Goal: Obtain resource: Obtain resource

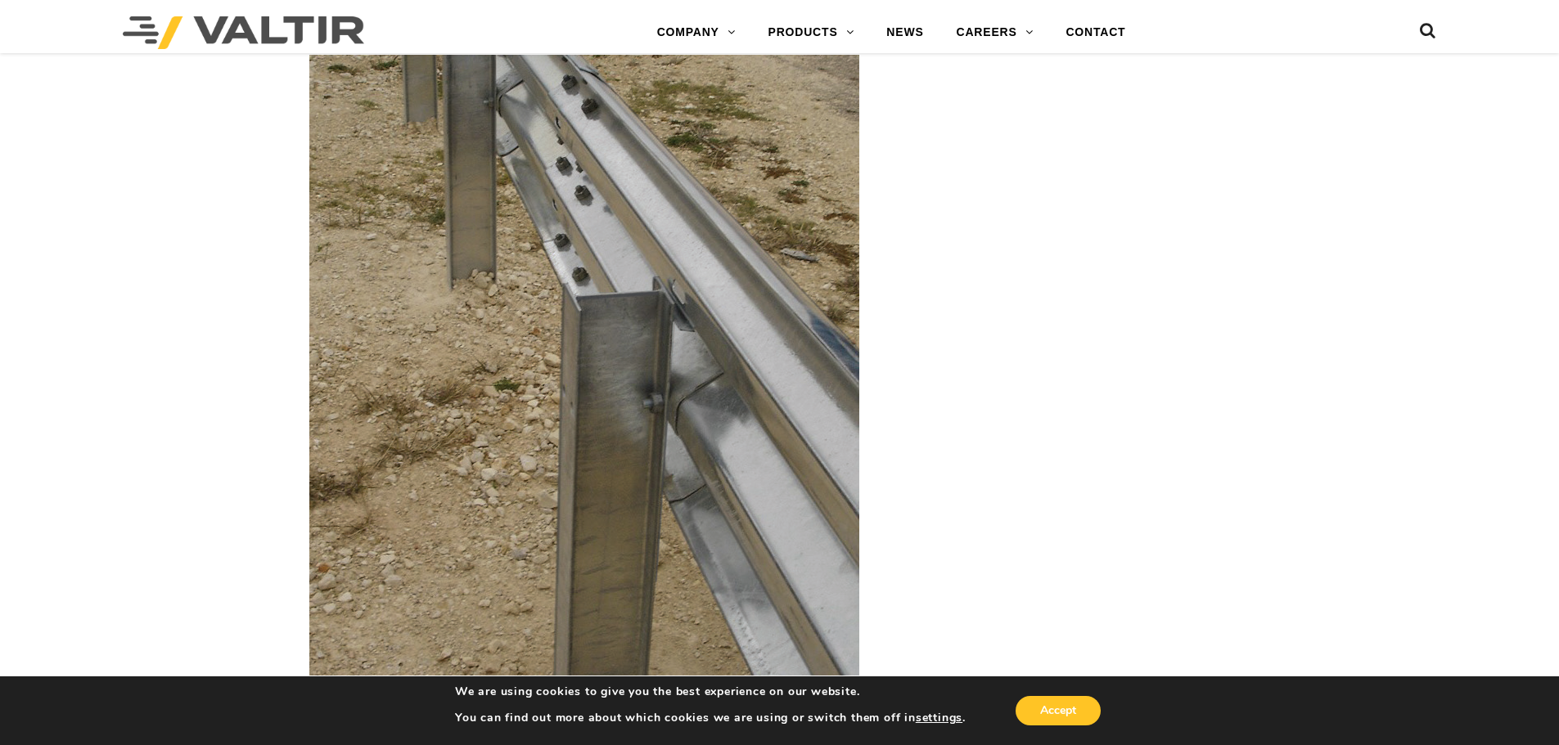
scroll to position [2291, 0]
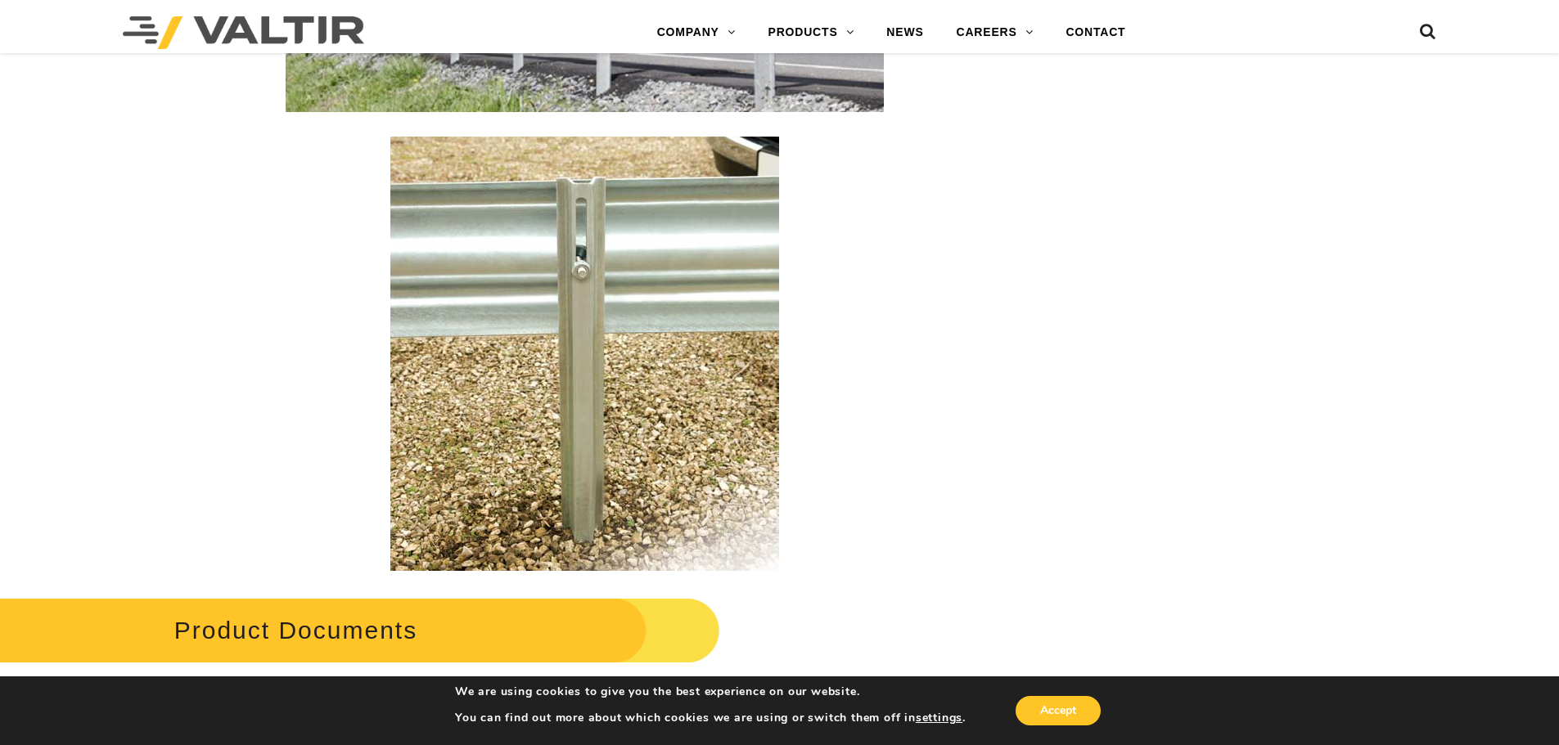
scroll to position [2700, 0]
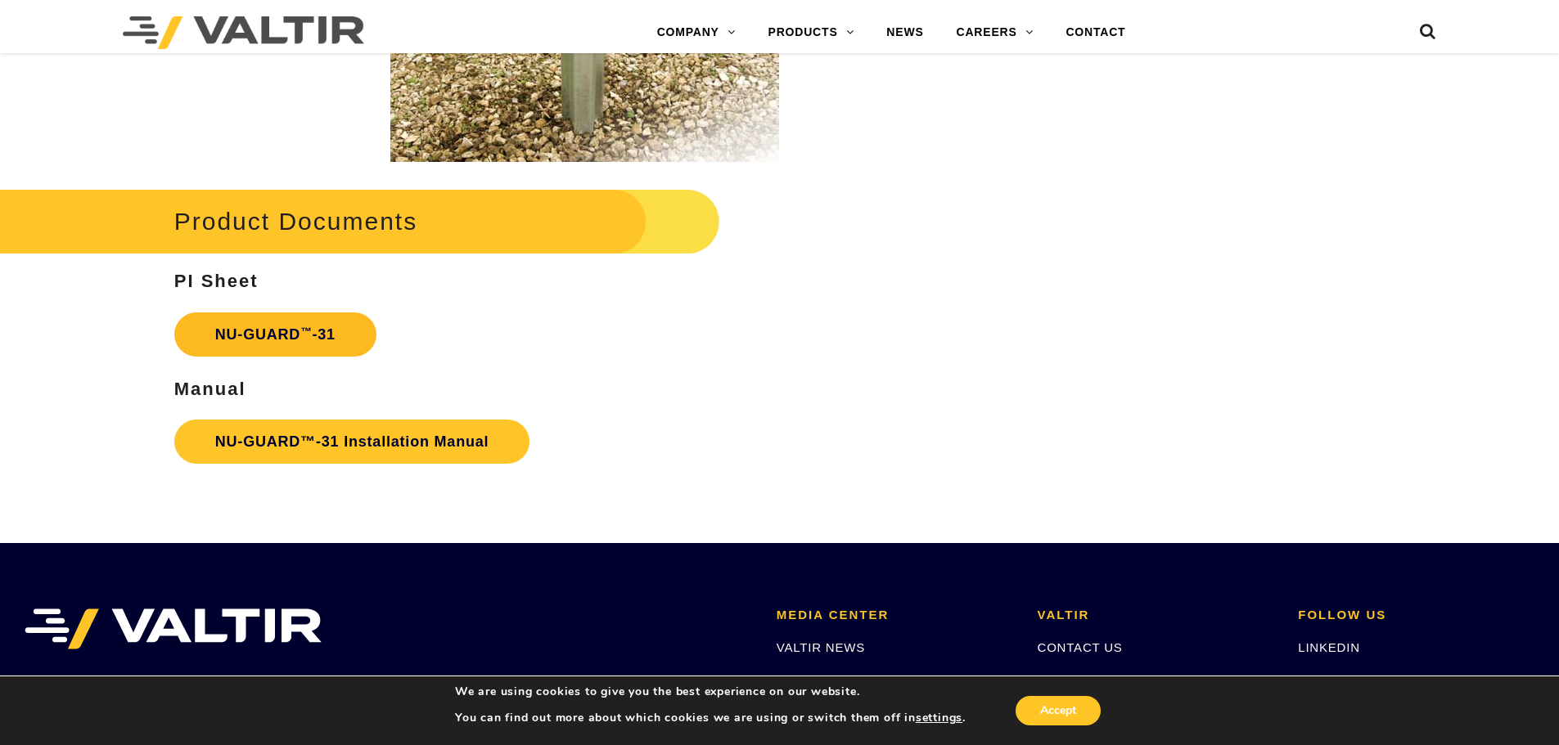
click at [280, 332] on strong "NU-GUARD ™ -31" at bounding box center [275, 334] width 120 height 16
click at [312, 446] on link "NU-GUARD™-31 Installation Manual" at bounding box center [352, 442] width 356 height 44
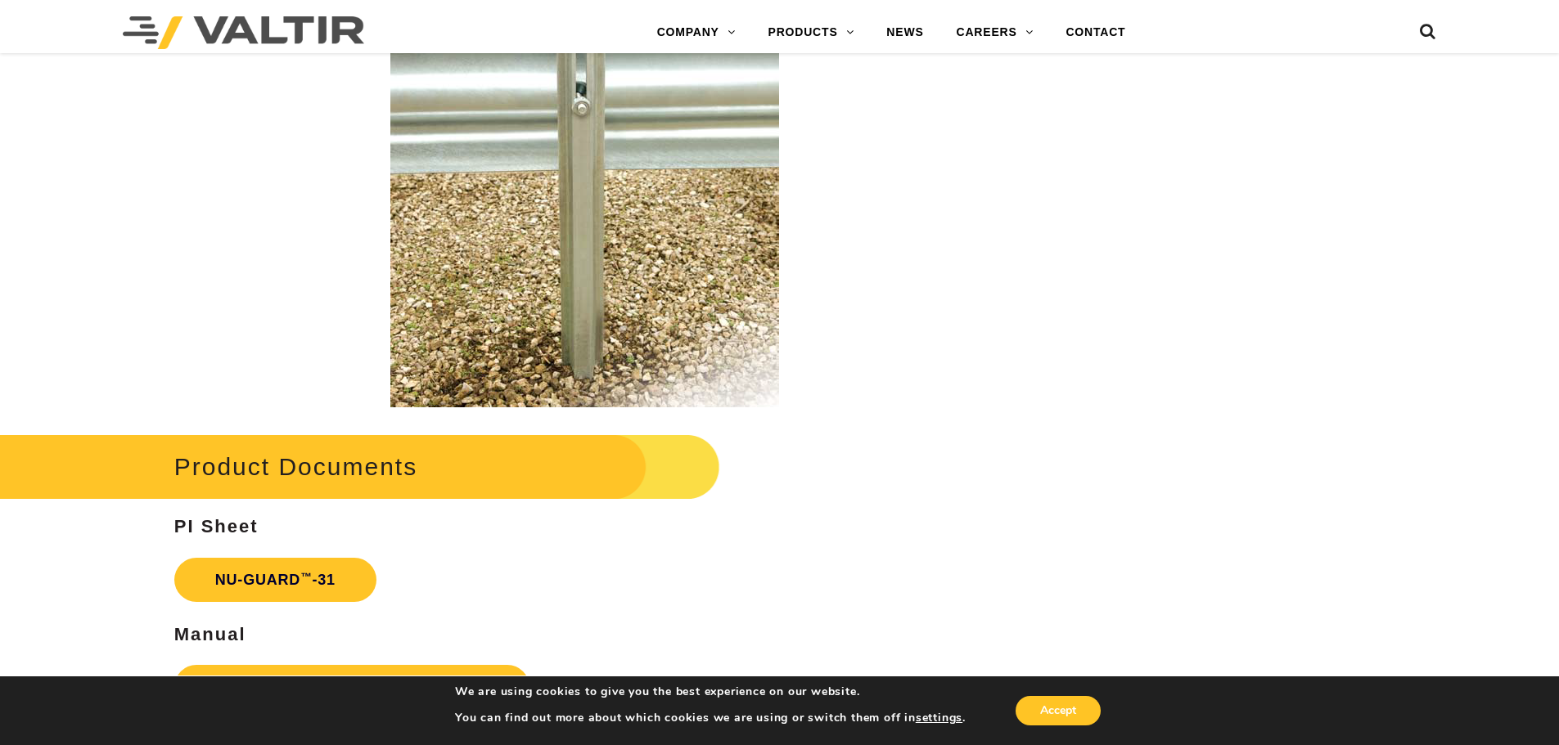
click at [232, 454] on h2 "Product Documents" at bounding box center [330, 467] width 780 height 76
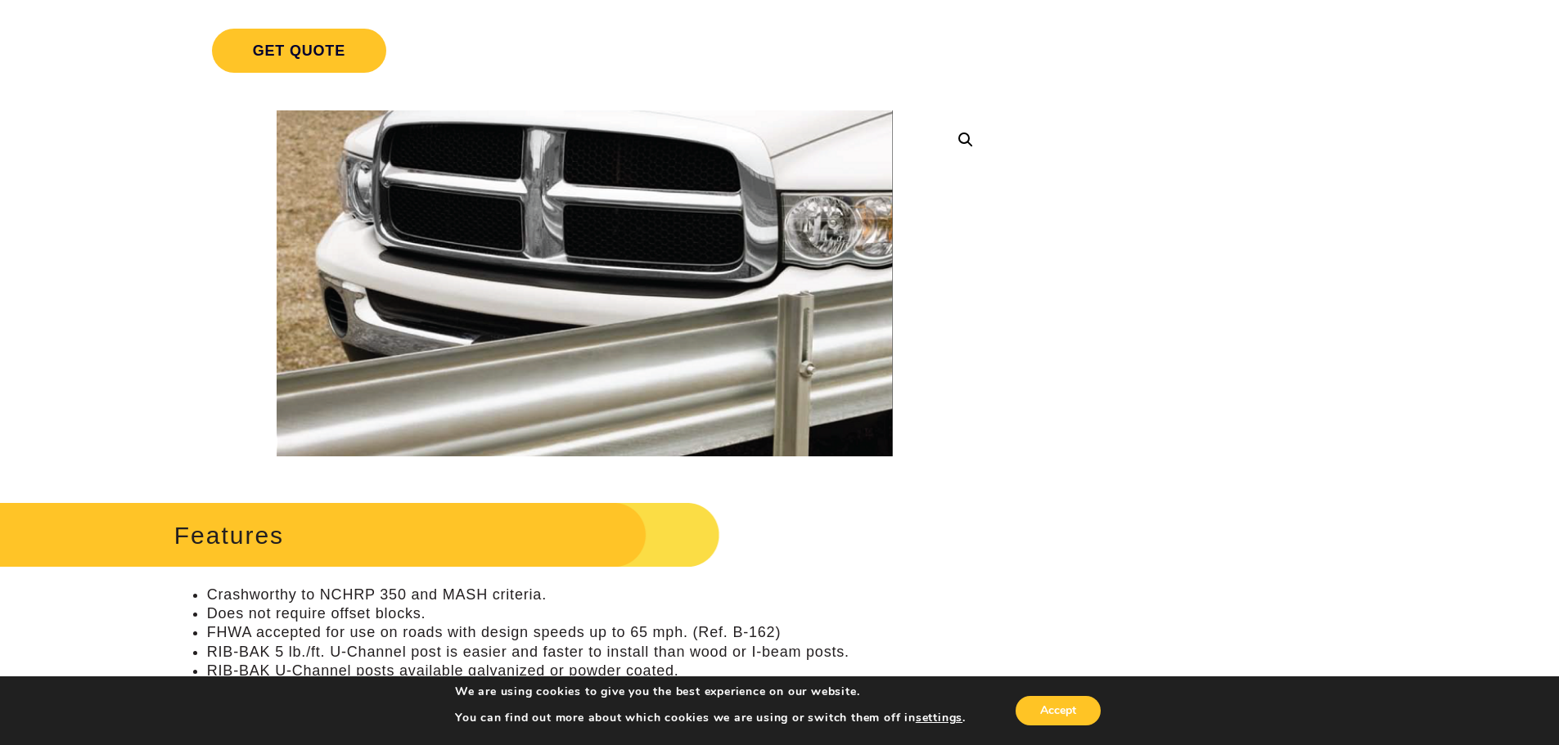
scroll to position [0, 0]
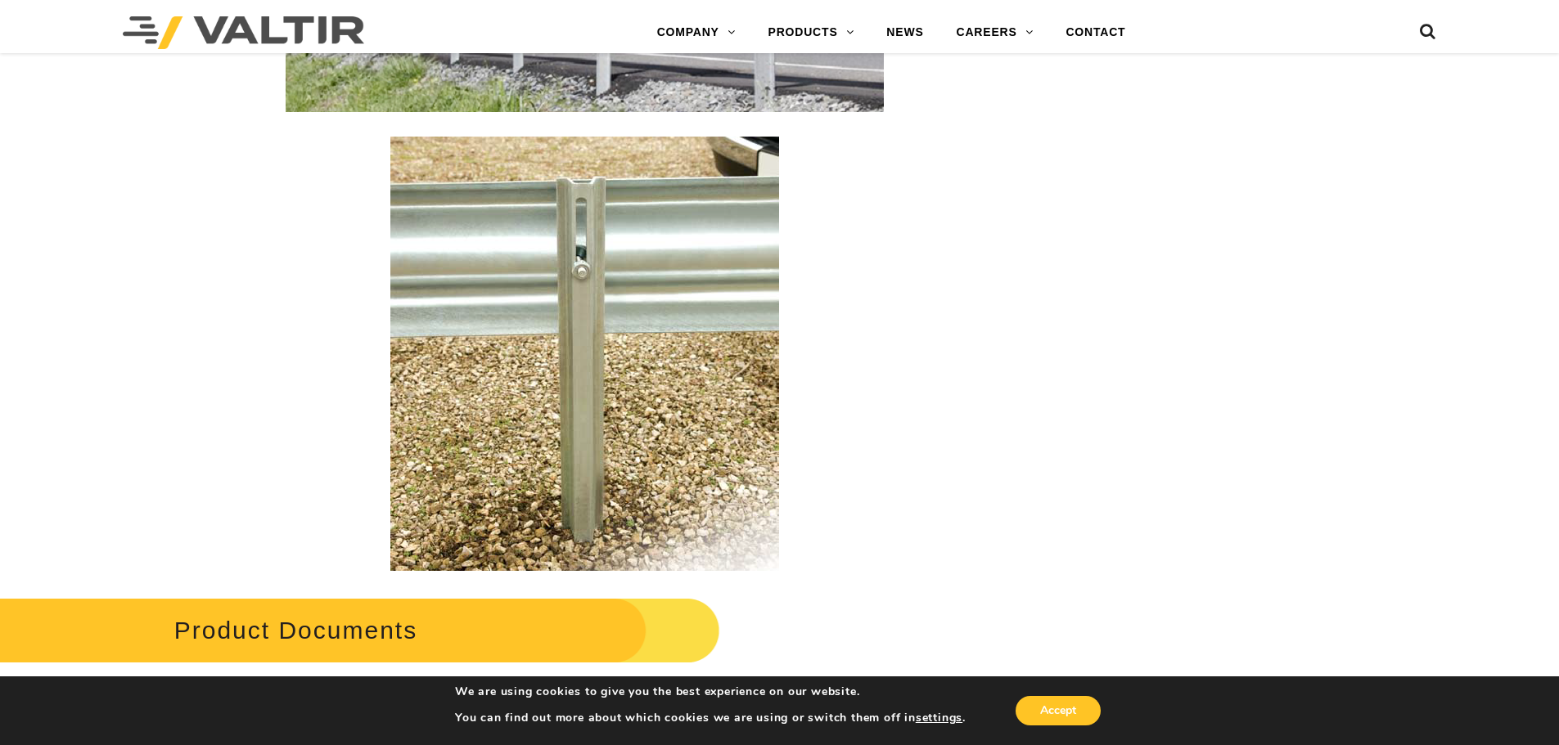
scroll to position [2700, 0]
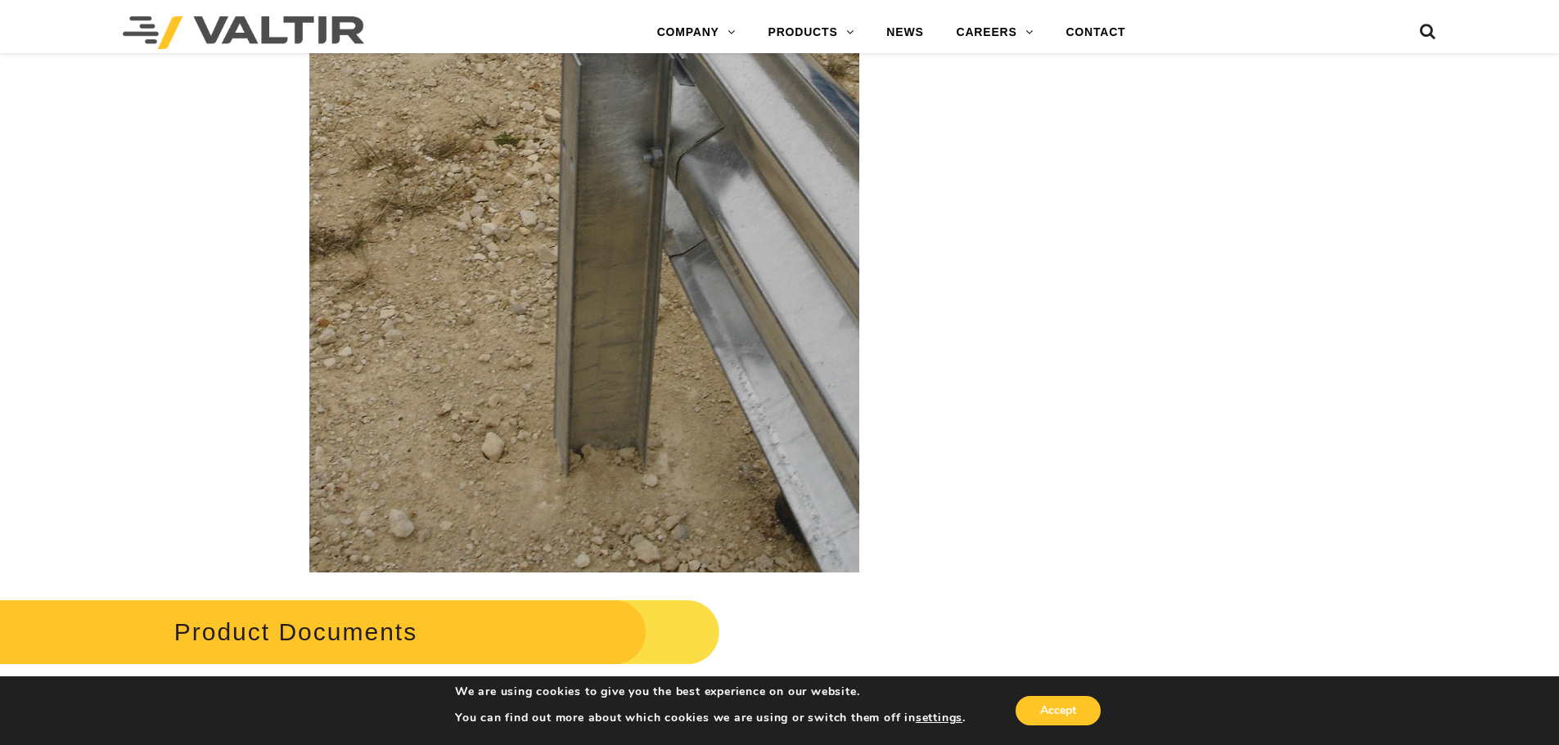
scroll to position [3027, 0]
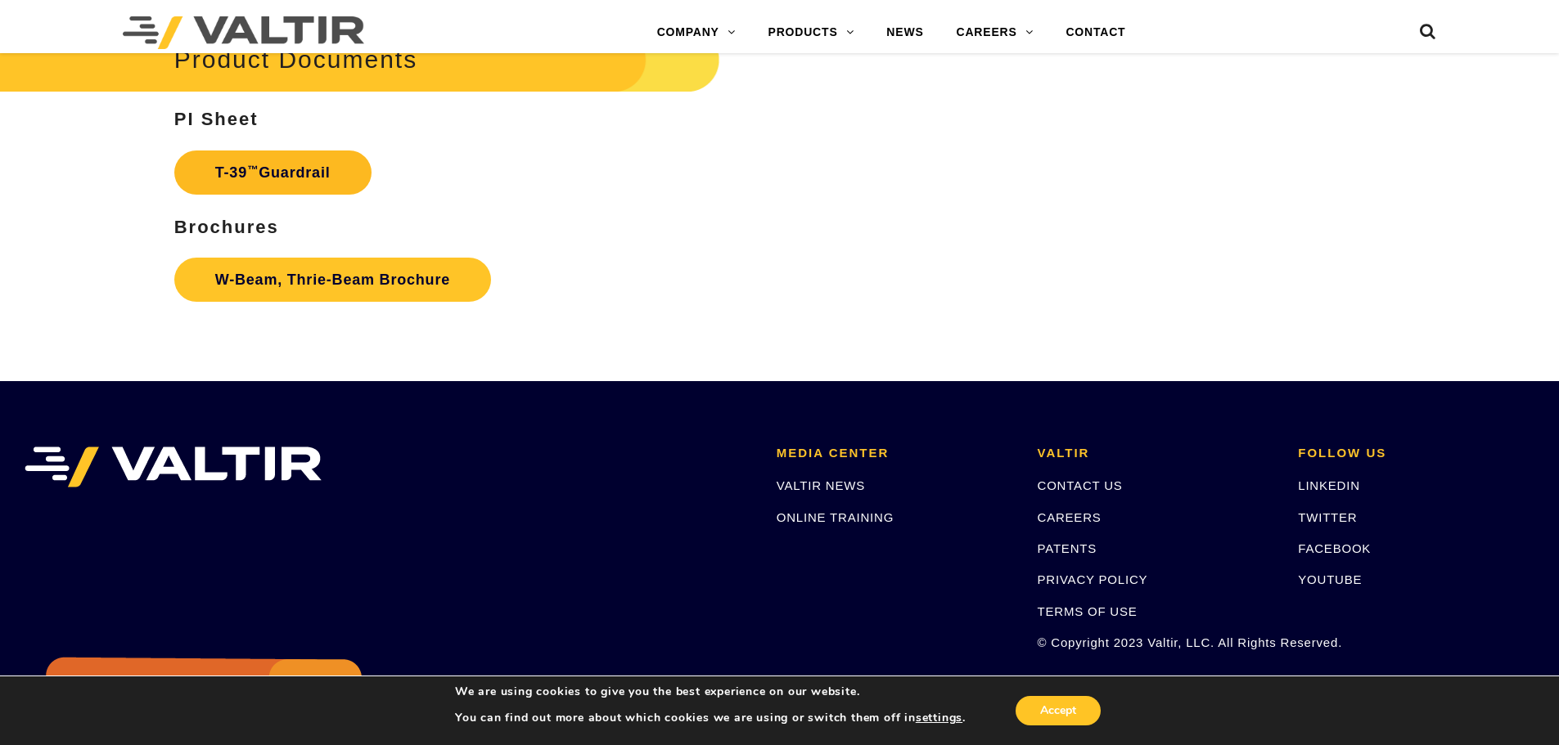
click at [301, 178] on link "T-39 ™ Guardrail" at bounding box center [272, 173] width 197 height 44
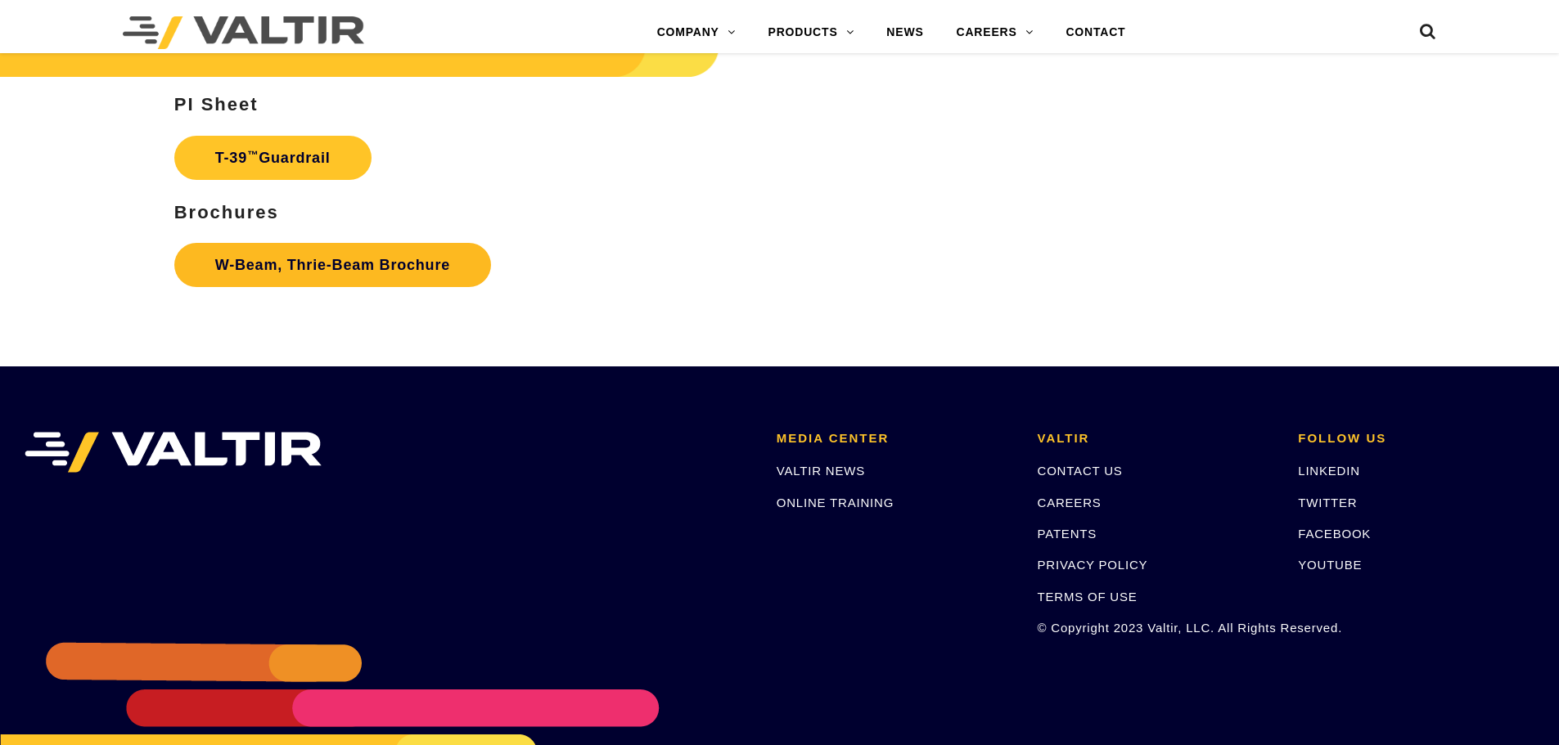
click at [265, 253] on link "W-Beam, Thrie-Beam Brochure" at bounding box center [332, 265] width 317 height 44
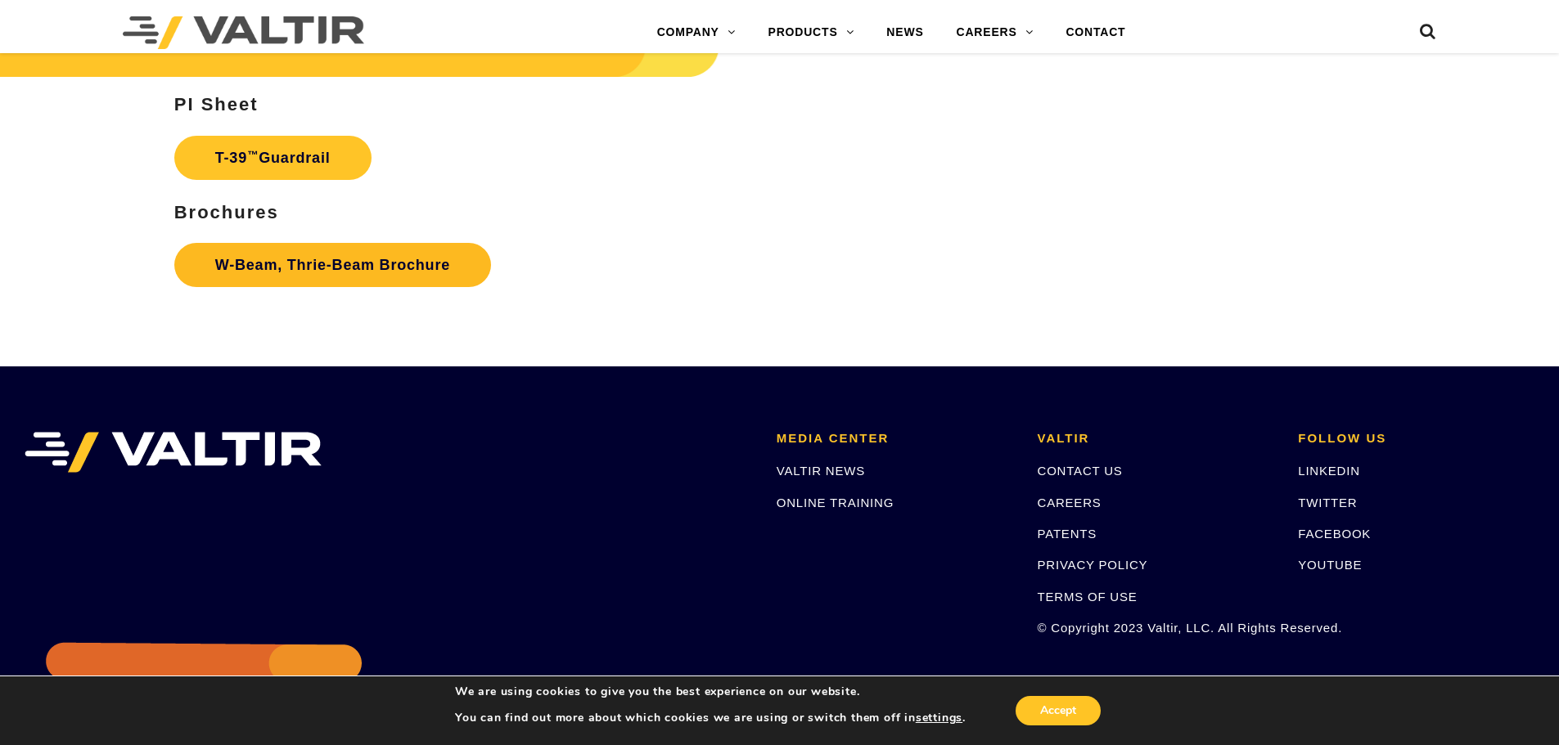
scroll to position [3027, 0]
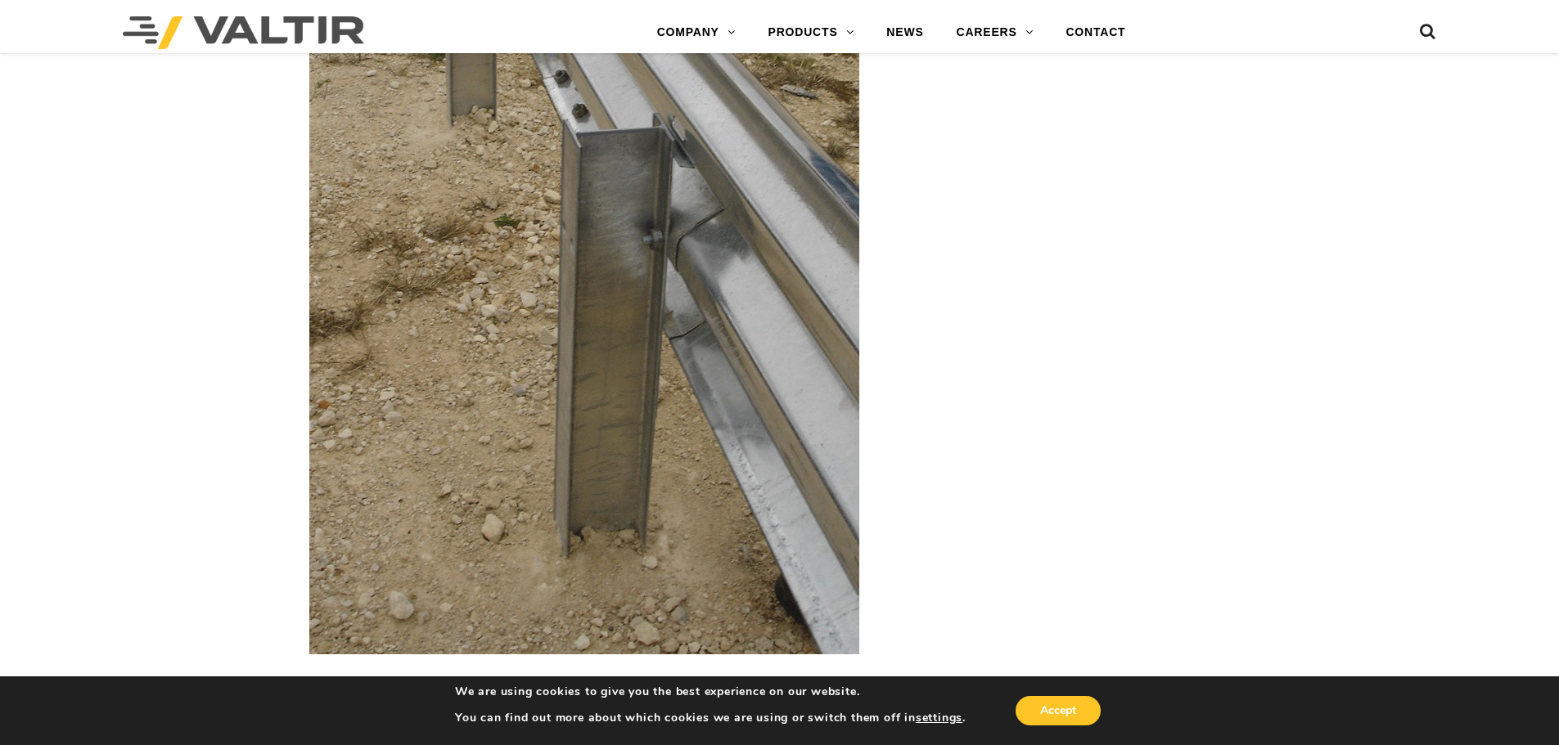
scroll to position [2863, 0]
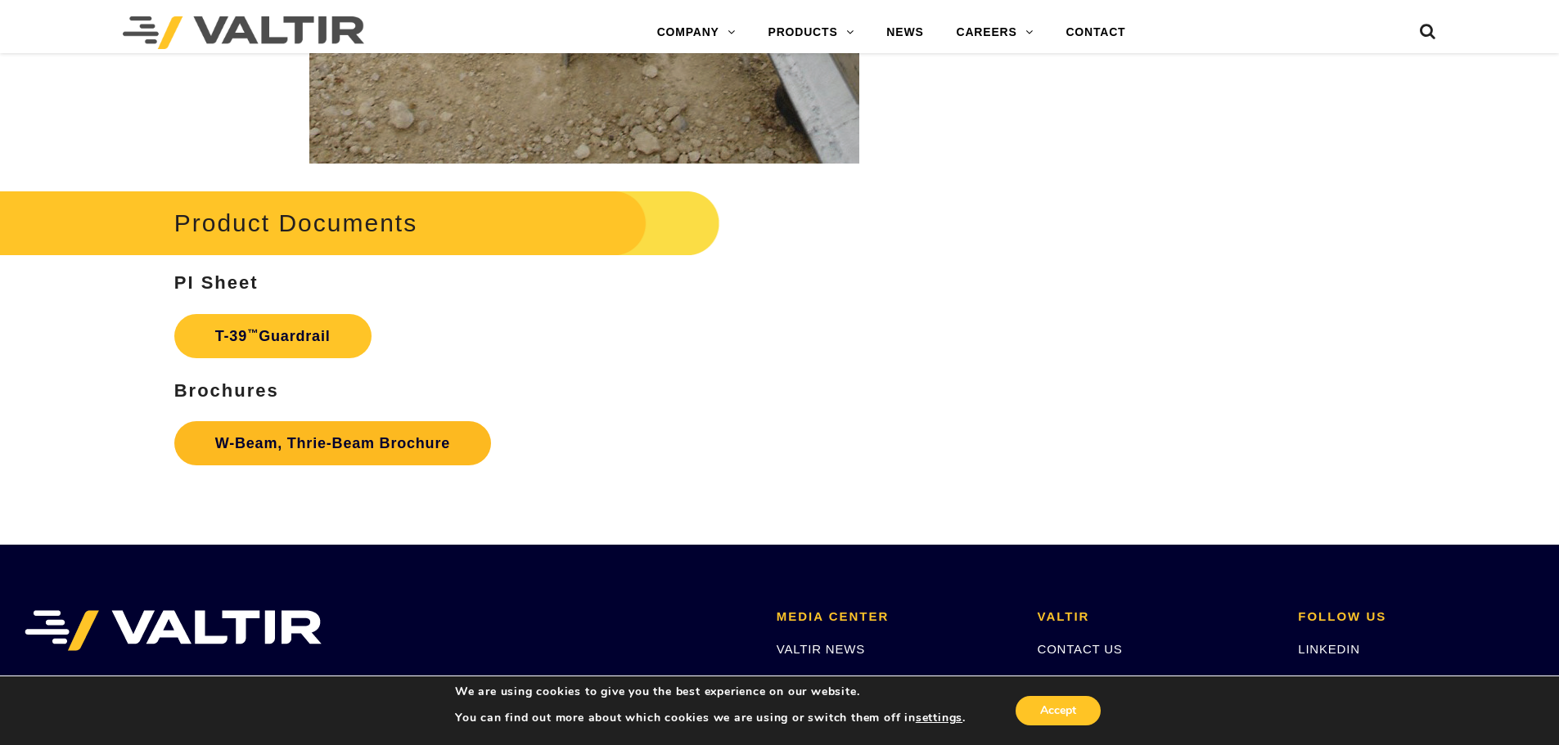
click at [323, 462] on link "W-Beam, Thrie-Beam Brochure" at bounding box center [332, 443] width 317 height 44
